Goal: Information Seeking & Learning: Compare options

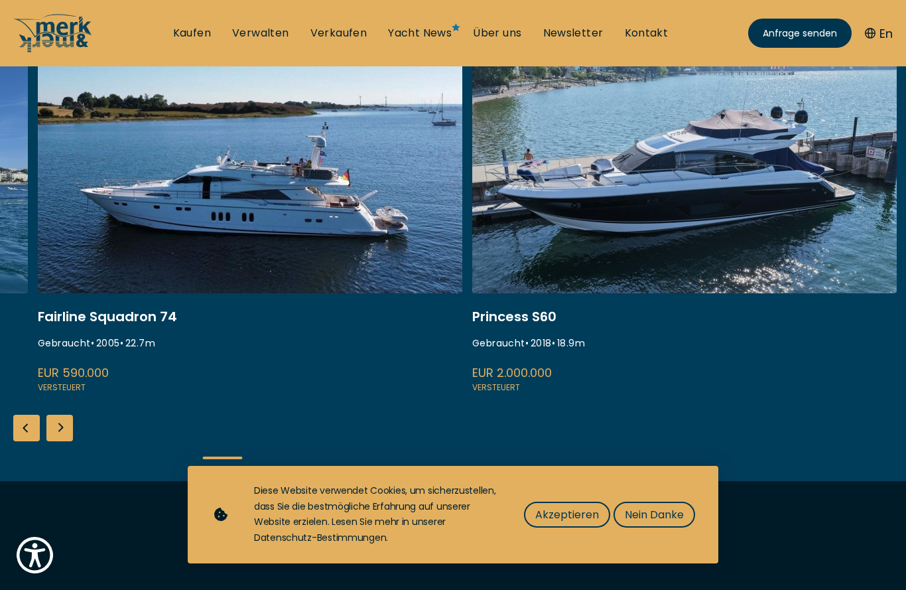
scroll to position [561, 0]
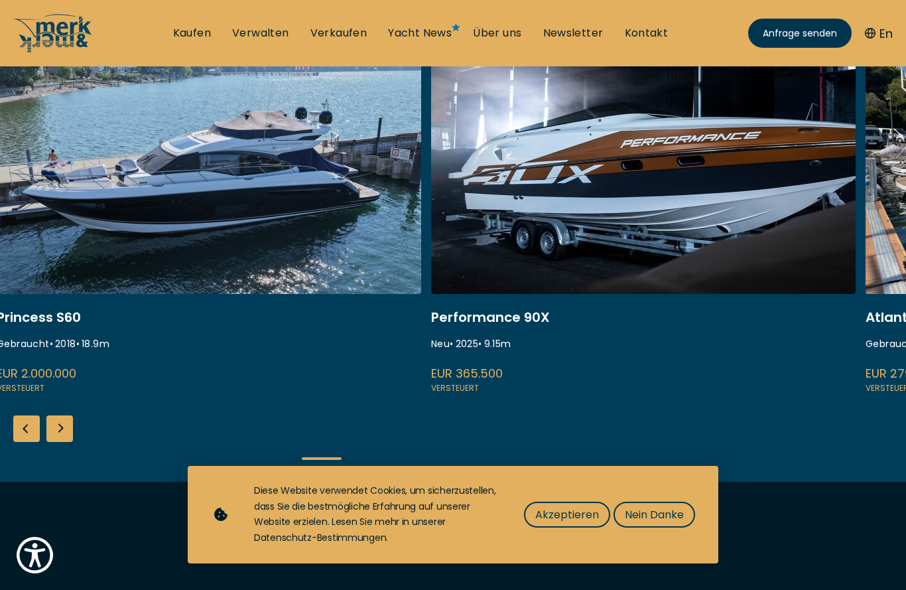
click at [783, 266] on link at bounding box center [643, 218] width 424 height 353
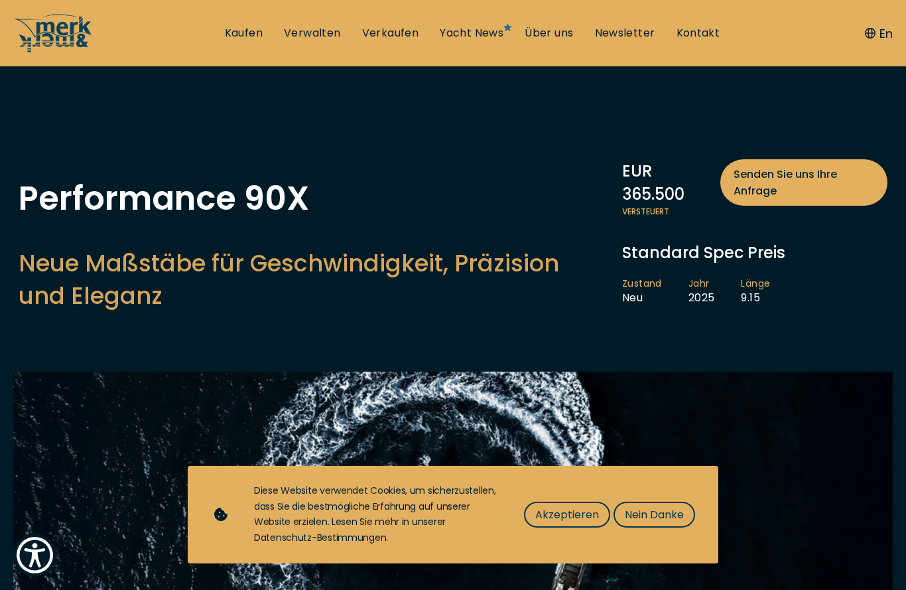
click at [574, 523] on span "Akzeptieren" at bounding box center [567, 514] width 64 height 17
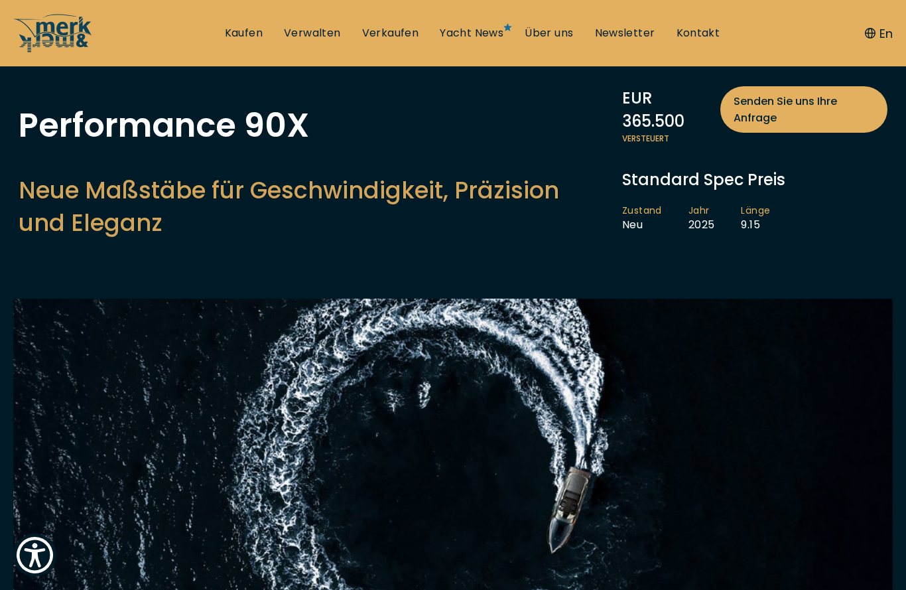
scroll to position [70, 0]
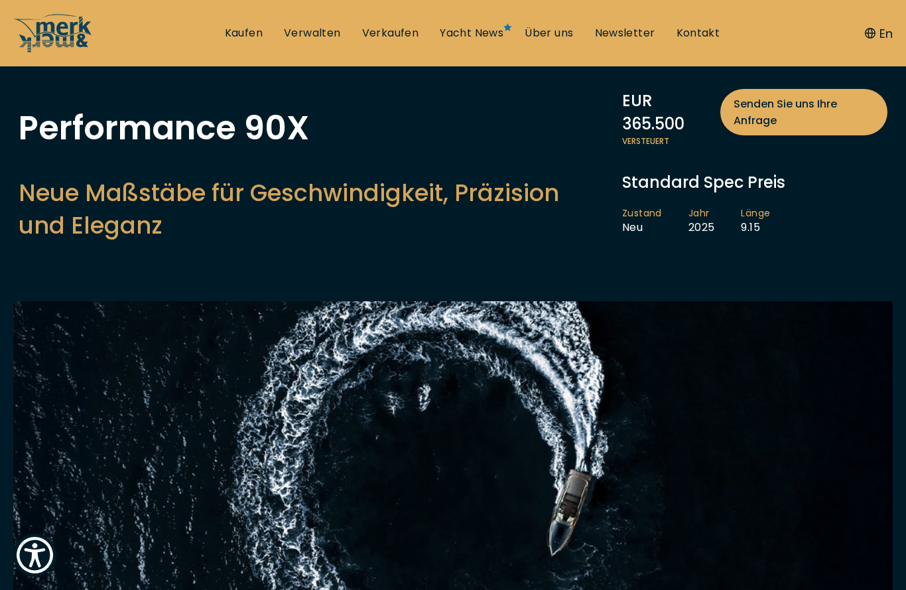
click at [246, 27] on link "Kaufen" at bounding box center [244, 33] width 38 height 15
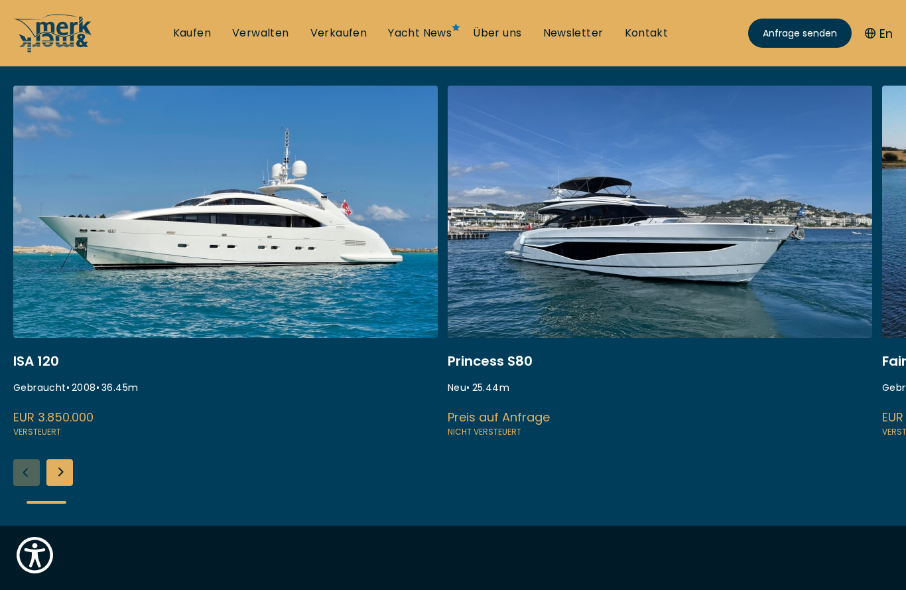
scroll to position [470, 0]
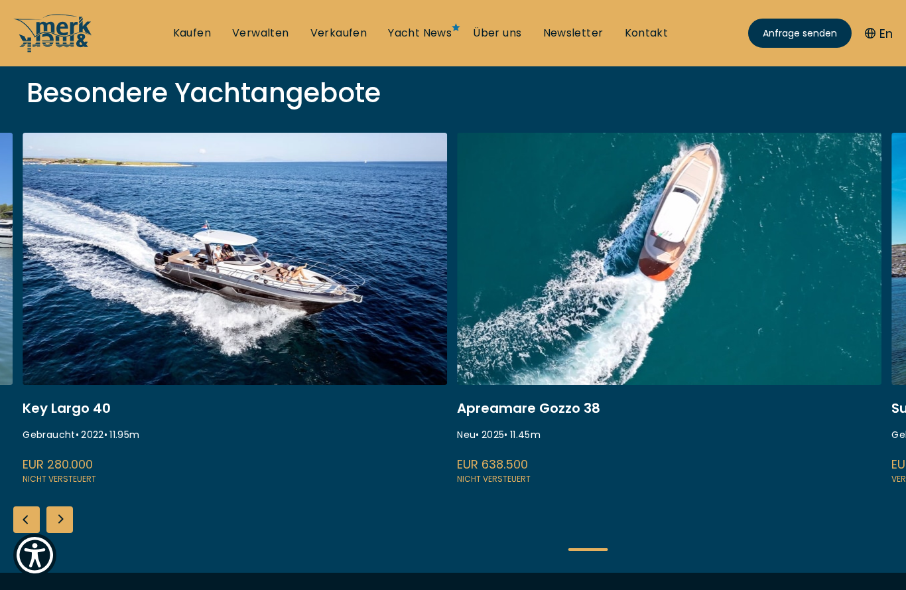
click at [78, 294] on link at bounding box center [235, 309] width 424 height 353
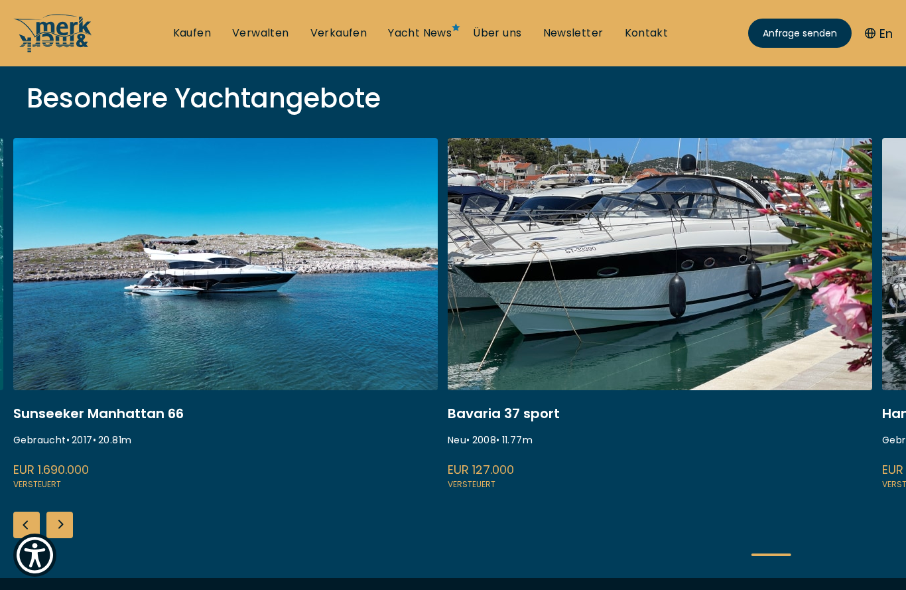
scroll to position [462, 0]
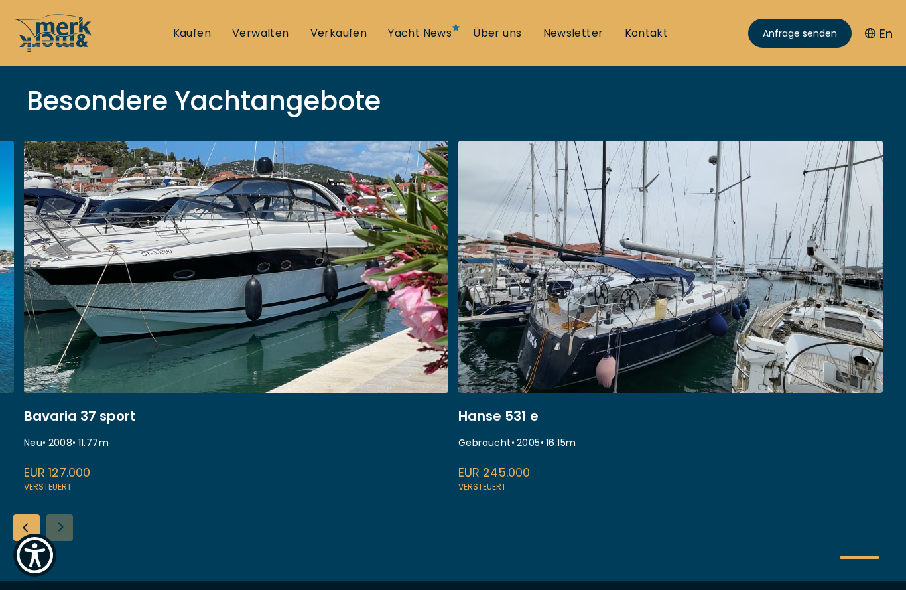
click at [192, 32] on link "Kaufen" at bounding box center [192, 33] width 38 height 15
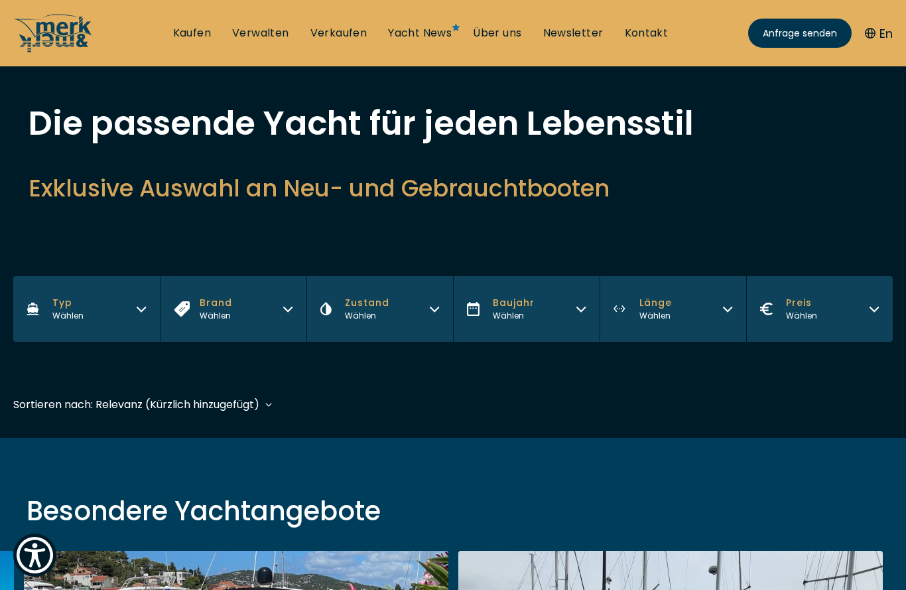
scroll to position [54, 0]
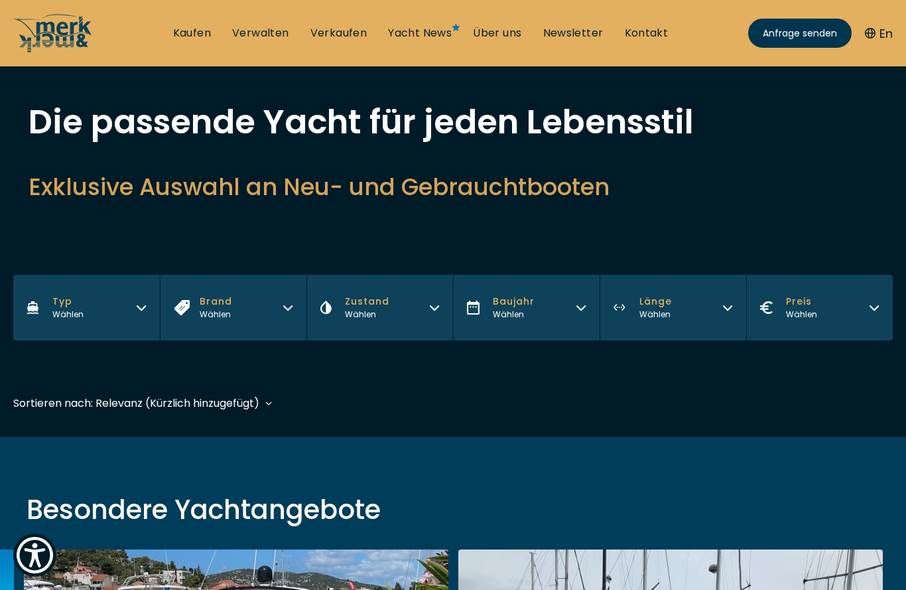
click at [139, 304] on icon "button" at bounding box center [141, 305] width 11 height 11
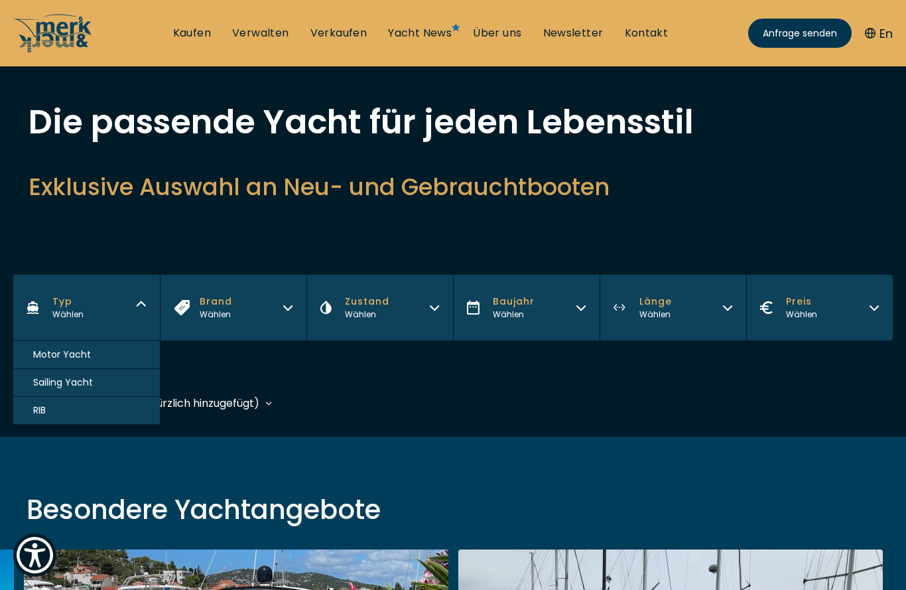
click at [41, 403] on button "RIB" at bounding box center [86, 411] width 147 height 28
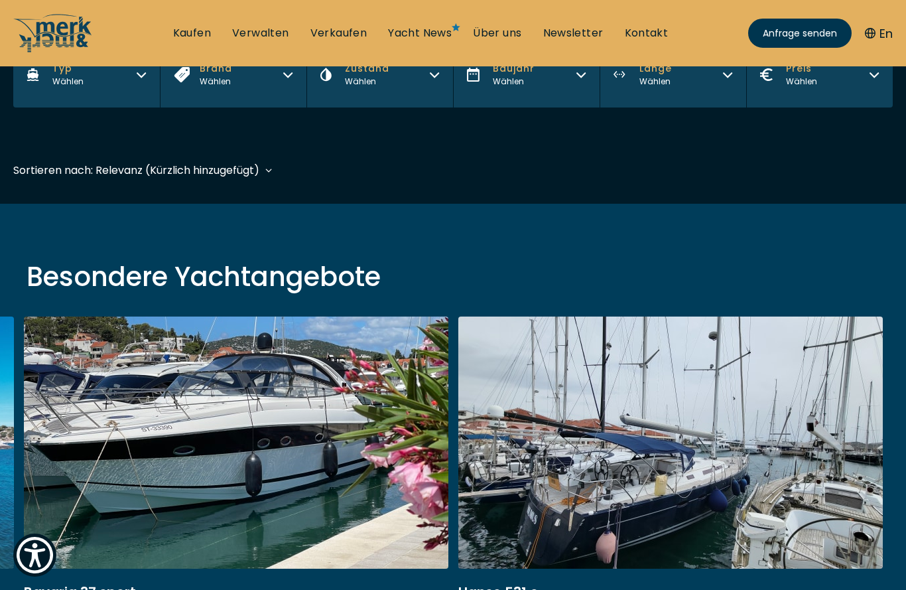
scroll to position [328, 0]
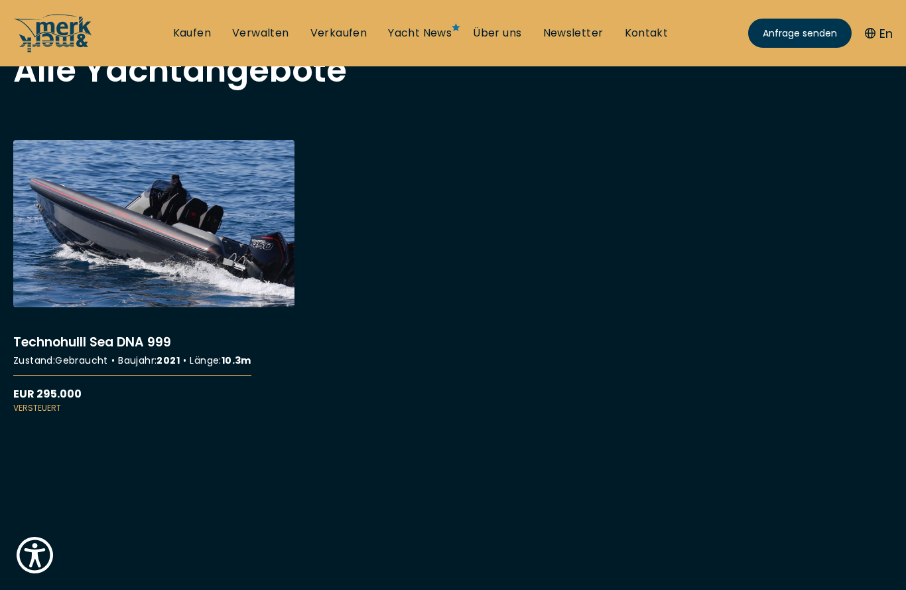
scroll to position [435, 0]
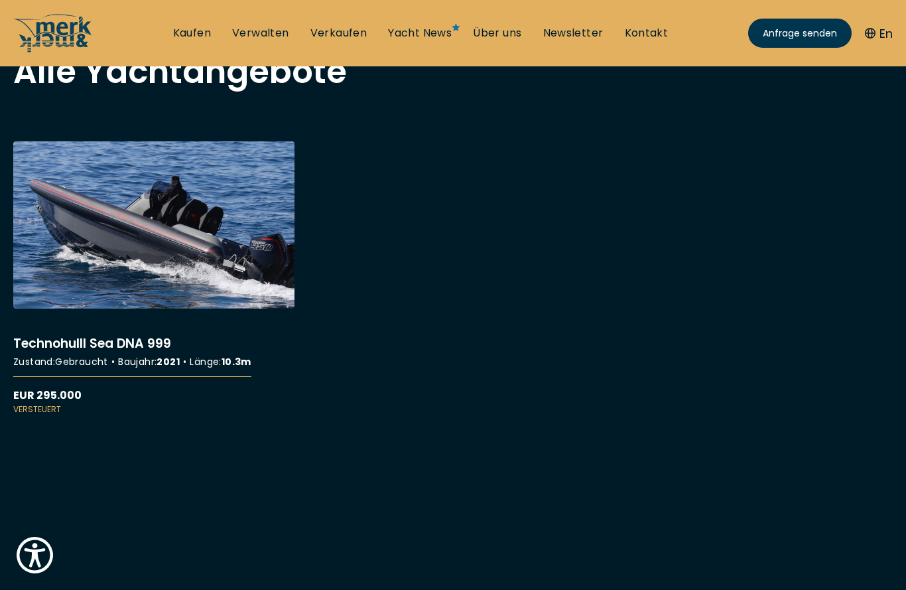
click at [92, 262] on link "More details about Technohulll Sea DNA 999" at bounding box center [153, 278] width 281 height 274
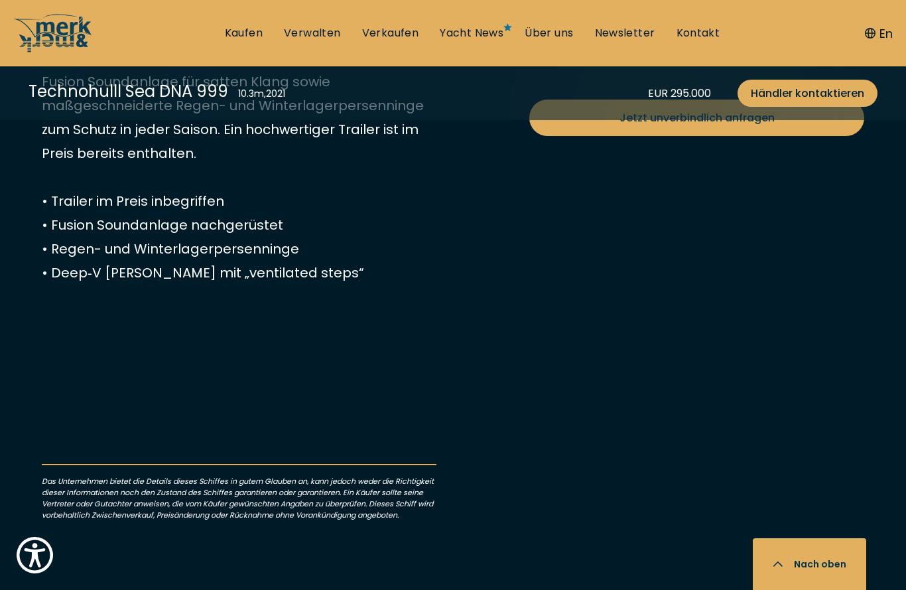
scroll to position [646, 0]
